Goal: Information Seeking & Learning: Learn about a topic

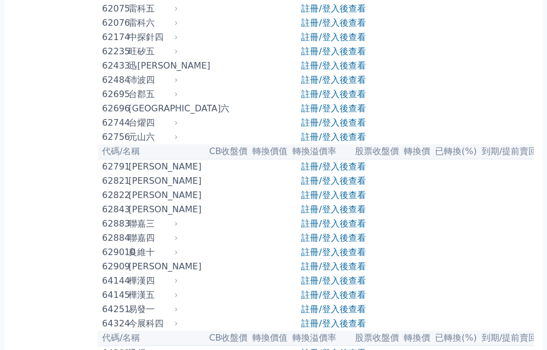
drag, startPoint x: 10, startPoint y: 252, endPoint x: 558, endPoint y: 373, distance: 560.9
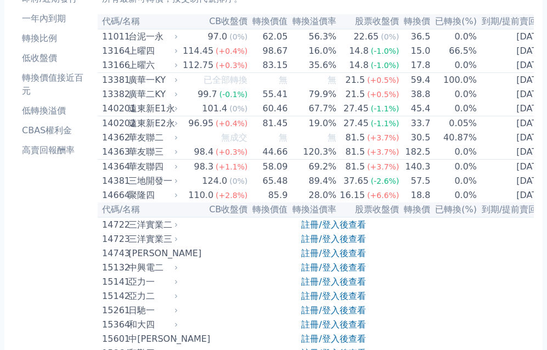
scroll to position [329, 0]
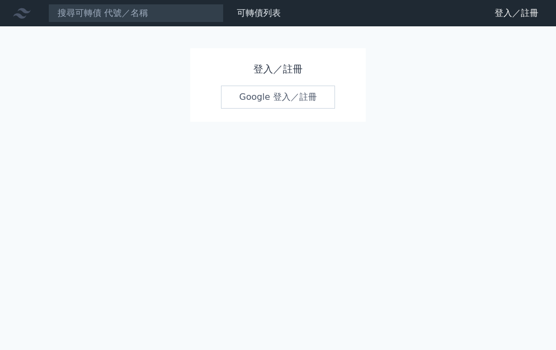
click at [306, 100] on link "Google 登入／註冊" at bounding box center [278, 97] width 114 height 23
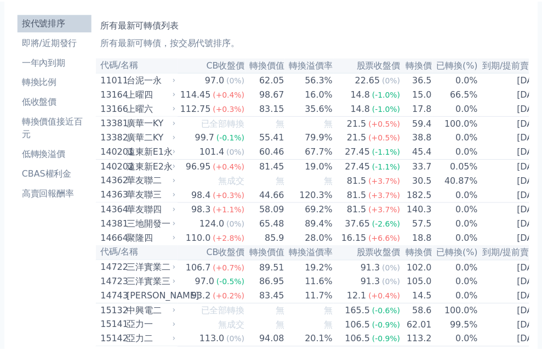
scroll to position [55, 0]
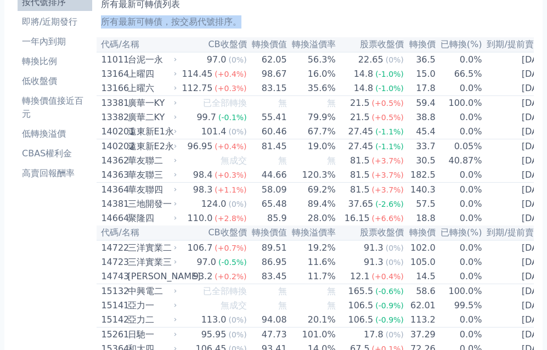
drag, startPoint x: 8, startPoint y: 176, endPoint x: 507, endPoint y: 184, distance: 498.4
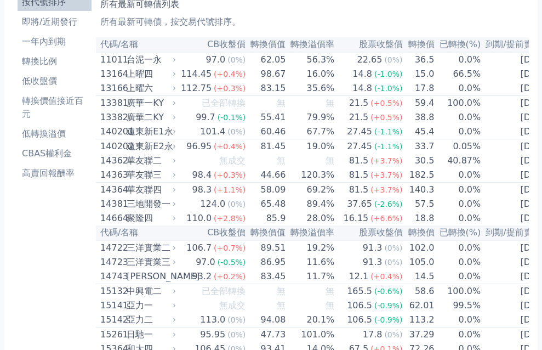
click at [100, 11] on h1 "所有最新可轉債列表" at bounding box center [312, 4] width 424 height 13
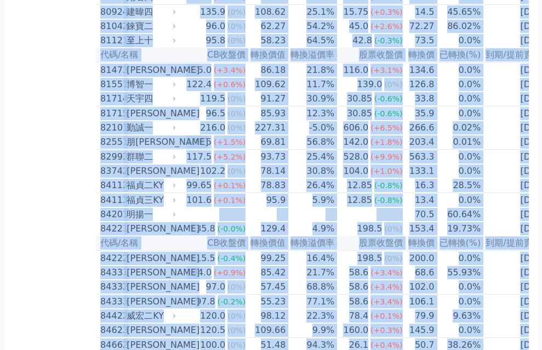
scroll to position [5856, 0]
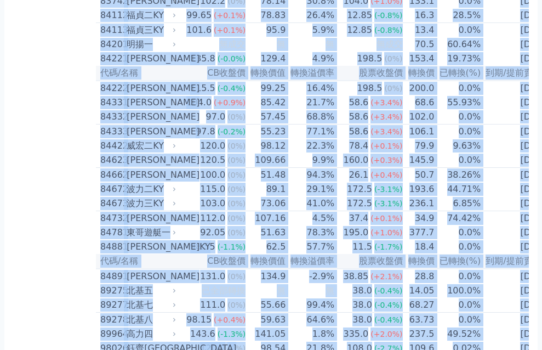
drag, startPoint x: 9, startPoint y: 161, endPoint x: 553, endPoint y: 373, distance: 584.0
copy div "所有最新可轉債列表 所有最新可轉債，按交易代號排序。"
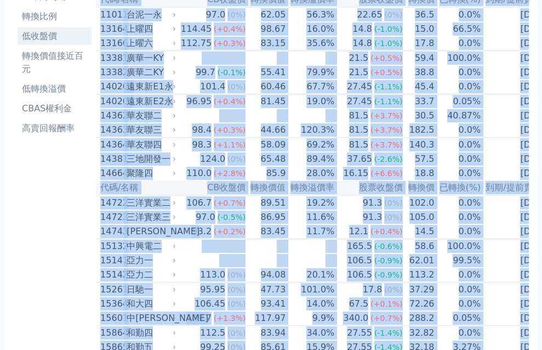
scroll to position [110, 0]
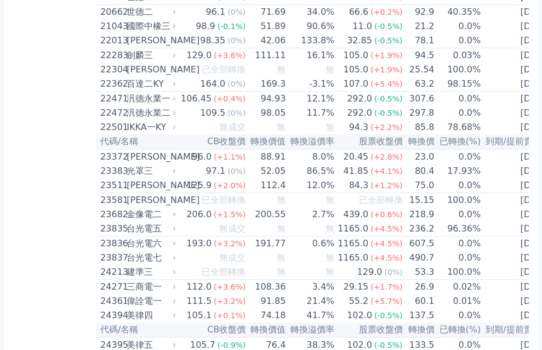
scroll to position [713, 0]
